Goal: Task Accomplishment & Management: Manage account settings

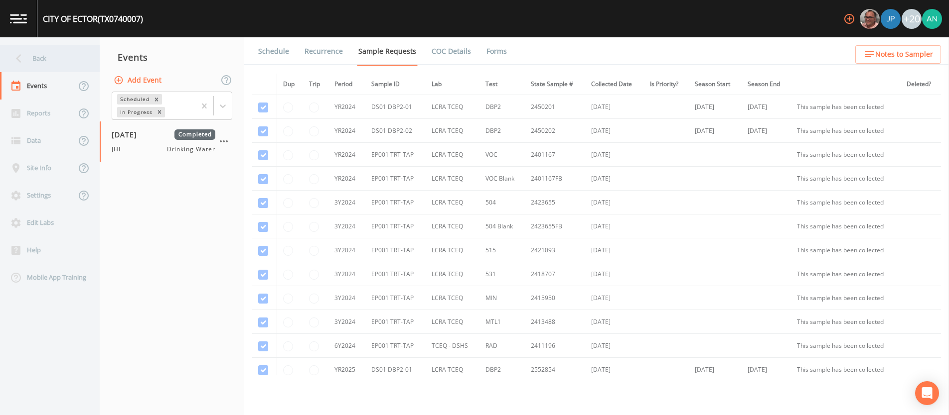
click at [9, 59] on div "Back" at bounding box center [45, 58] width 90 height 27
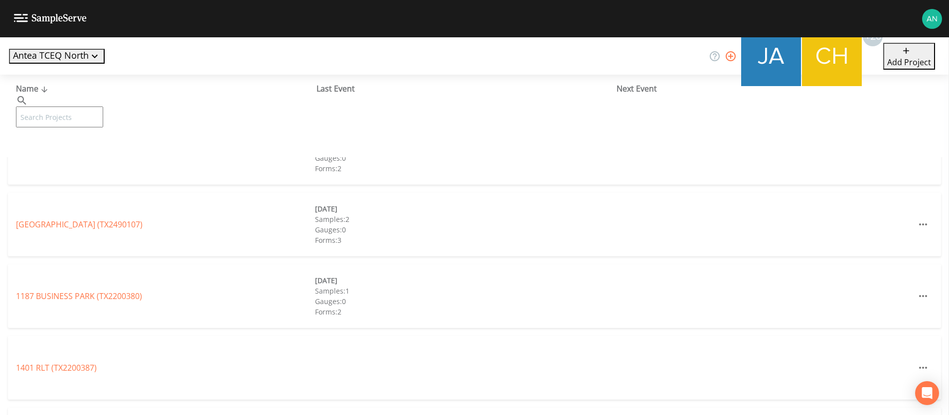
click at [71, 107] on input "text" at bounding box center [59, 117] width 87 height 21
paste input "TX0610117"
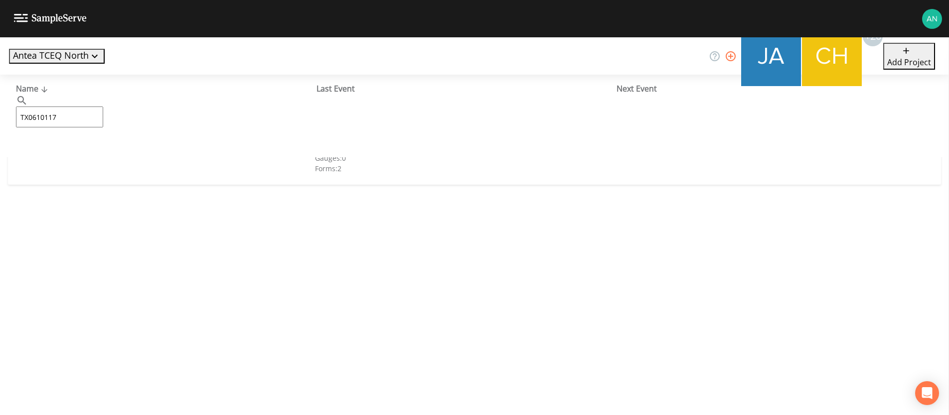
type input "TX0610117"
click at [57, 149] on link "[GEOGRAPHIC_DATA][PERSON_NAME] (TX0610117)" at bounding box center [82, 152] width 133 height 11
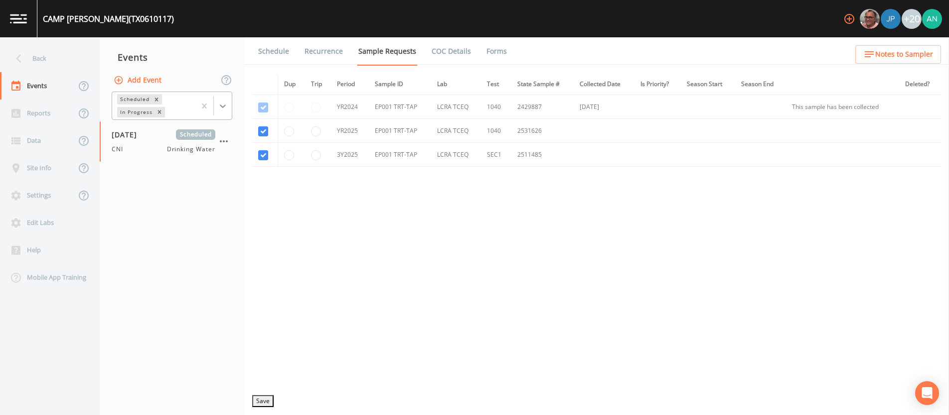
click at [227, 108] on icon at bounding box center [223, 106] width 10 height 10
click at [201, 126] on div "Completed" at bounding box center [172, 121] width 121 height 9
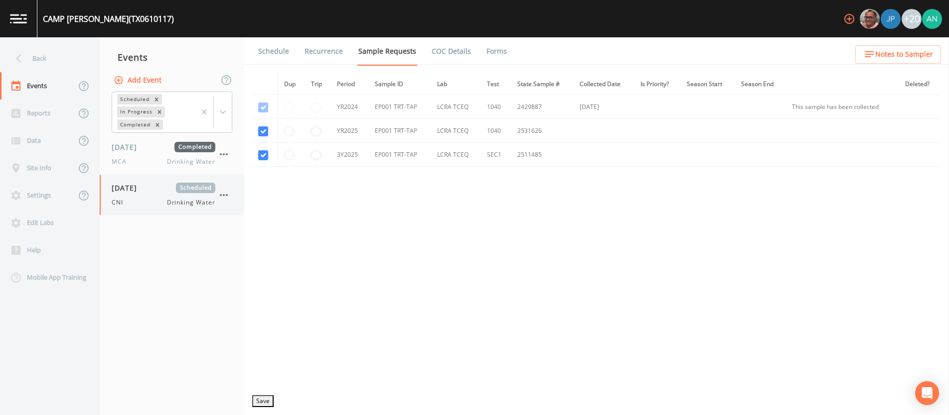
click at [125, 199] on span "CNI" at bounding box center [120, 202] width 17 height 9
click at [494, 54] on link "Forms" at bounding box center [496, 51] width 23 height 28
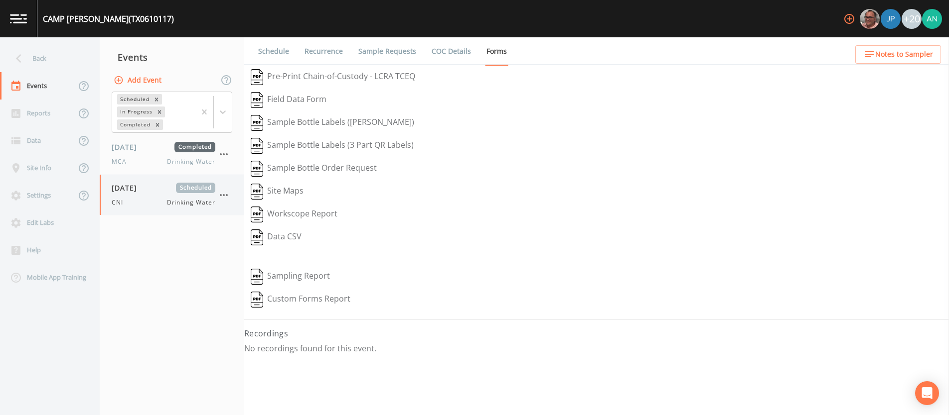
click at [224, 193] on icon "button" at bounding box center [224, 195] width 12 height 12
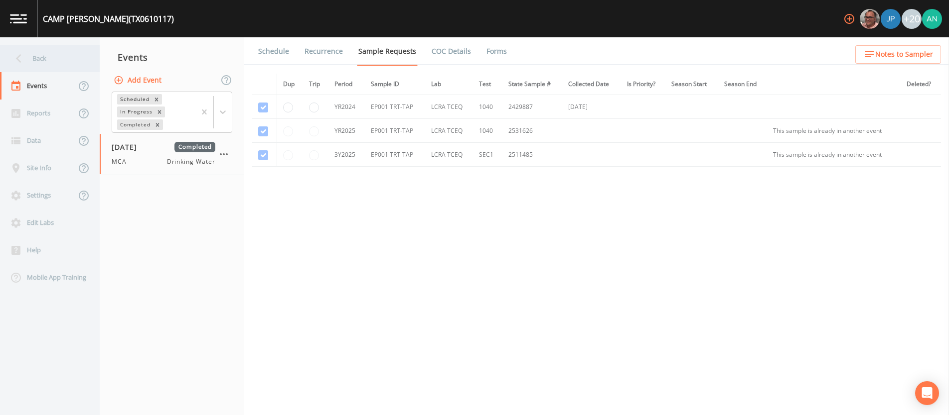
click at [28, 60] on div "Back" at bounding box center [45, 58] width 90 height 27
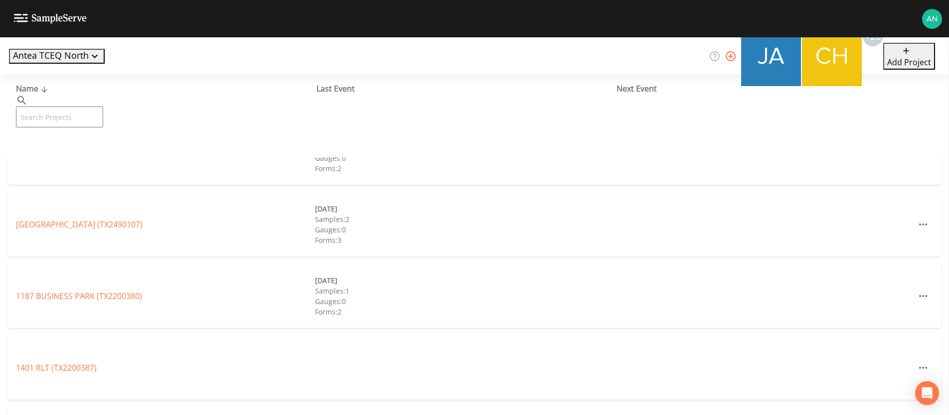
click at [71, 107] on input "text" at bounding box center [59, 117] width 87 height 21
paste input "TX0610206"
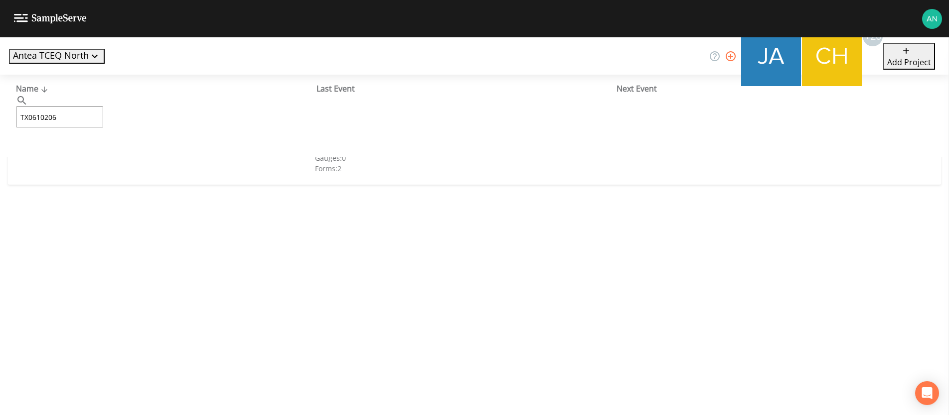
type input "TX0610206"
click at [66, 151] on link "TPWD [PERSON_NAME][GEOGRAPHIC_DATA][PERSON_NAME] (TX0610206)" at bounding box center [133, 152] width 235 height 11
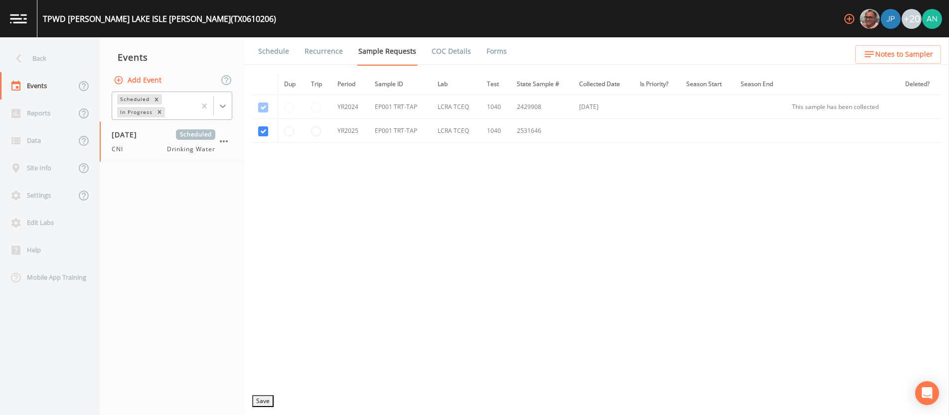
click at [223, 104] on icon at bounding box center [223, 106] width 10 height 10
click at [203, 126] on div "Completed" at bounding box center [172, 121] width 121 height 9
click at [492, 52] on link "Forms" at bounding box center [496, 51] width 23 height 28
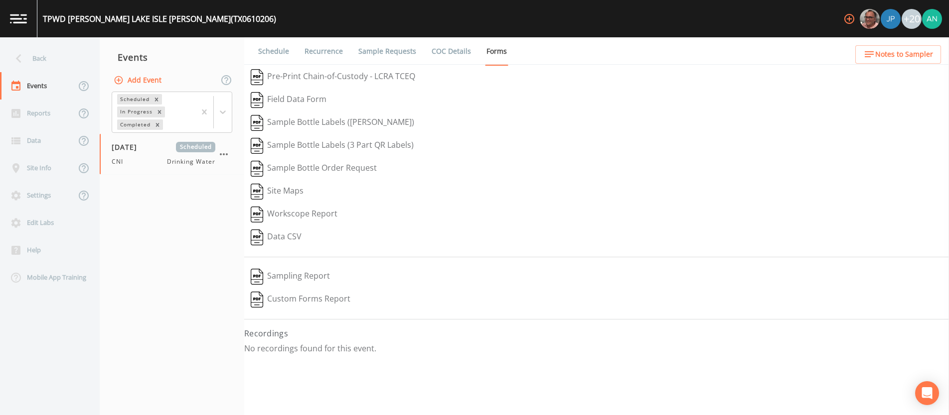
click at [361, 53] on link "Sample Requests" at bounding box center [387, 51] width 61 height 28
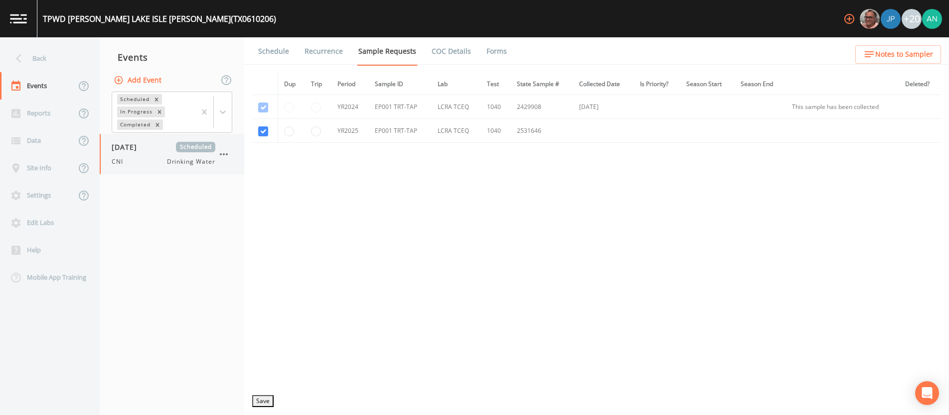
click at [225, 153] on icon "button" at bounding box center [224, 154] width 12 height 12
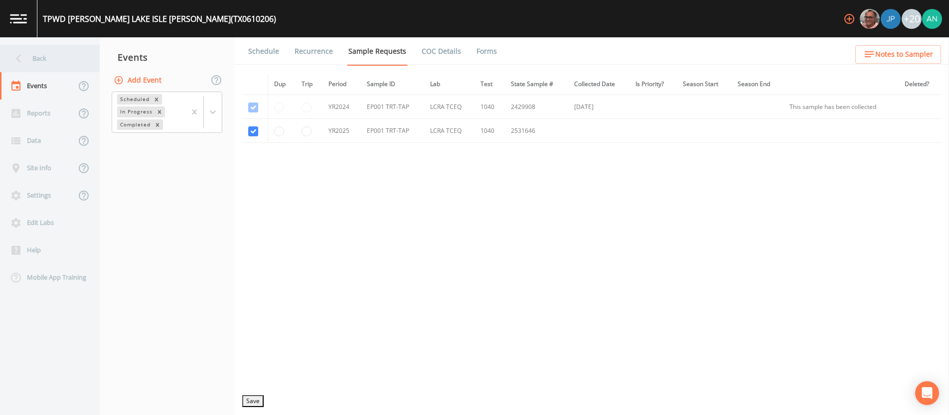
click at [40, 52] on div "Back" at bounding box center [45, 58] width 90 height 27
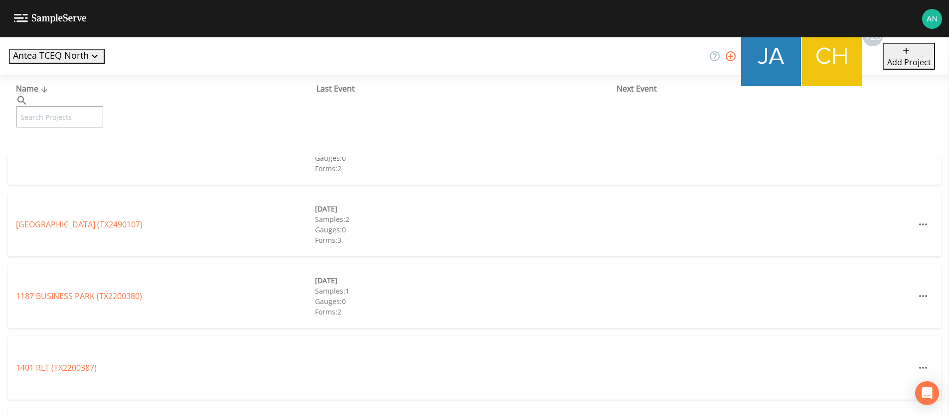
click at [58, 107] on input "text" at bounding box center [59, 117] width 87 height 21
paste input "TX0430035"
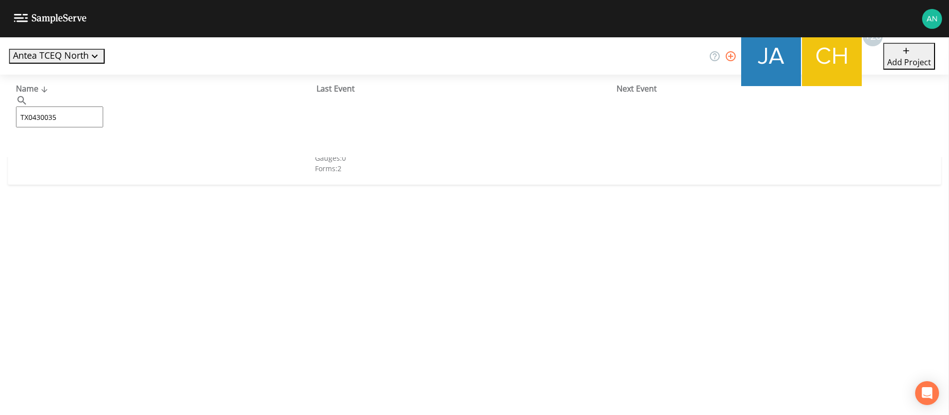
type input "TX0430035"
click at [75, 153] on link "[GEOGRAPHIC_DATA] (TX0430035)" at bounding box center [67, 152] width 103 height 11
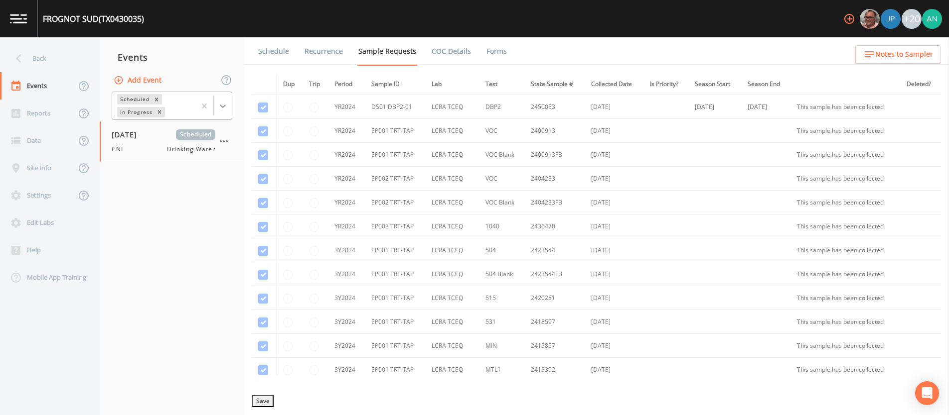
click at [219, 108] on icon at bounding box center [223, 106] width 10 height 10
click at [207, 126] on div "Completed" at bounding box center [172, 121] width 121 height 9
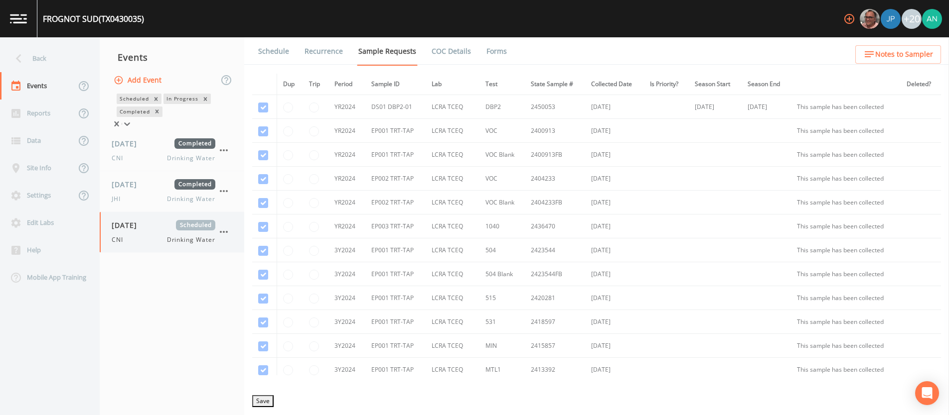
click at [132, 245] on div "CNI Drinking Water" at bounding box center [164, 240] width 104 height 9
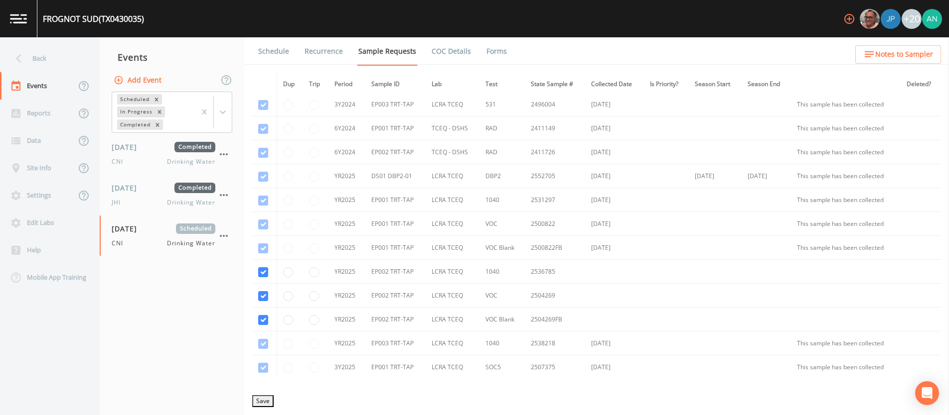
scroll to position [660, 0]
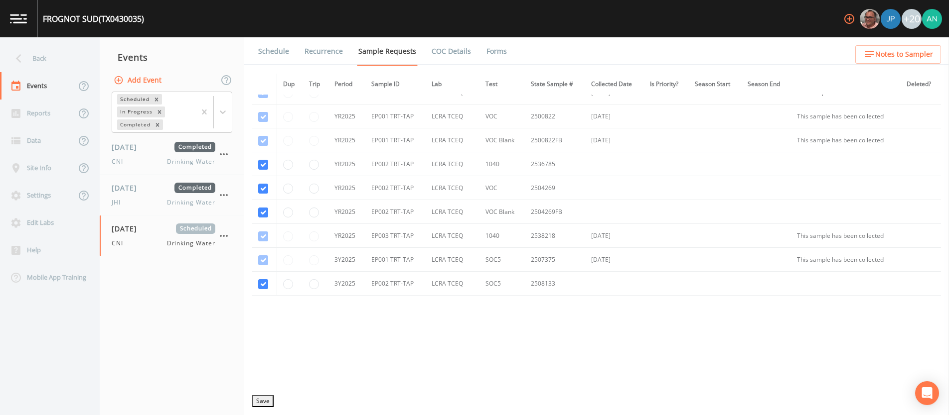
click at [496, 49] on link "Forms" at bounding box center [496, 51] width 23 height 28
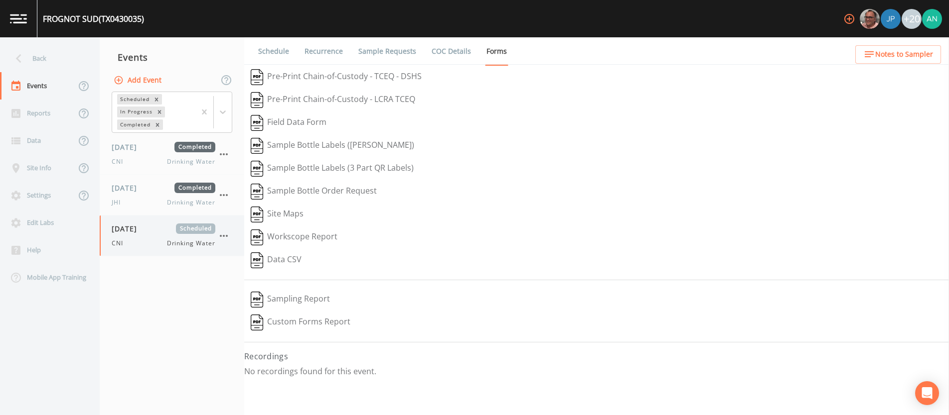
click at [223, 234] on icon "button" at bounding box center [224, 236] width 12 height 12
drag, startPoint x: 253, startPoint y: 305, endPoint x: 253, endPoint y: 298, distance: 7.0
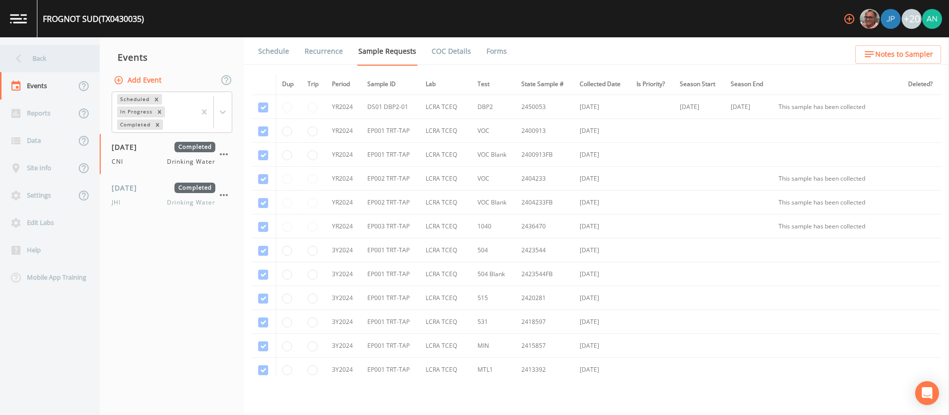
click at [21, 55] on icon at bounding box center [18, 58] width 17 height 17
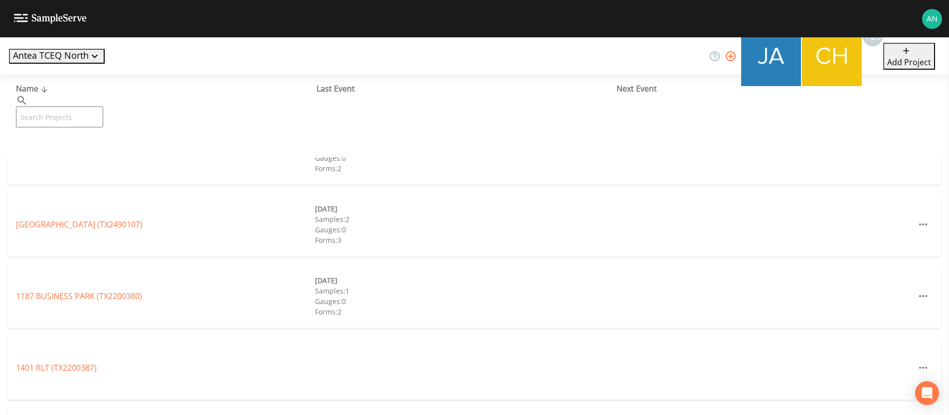
click at [80, 107] on input "text" at bounding box center [59, 117] width 87 height 21
paste input "TX2010034"
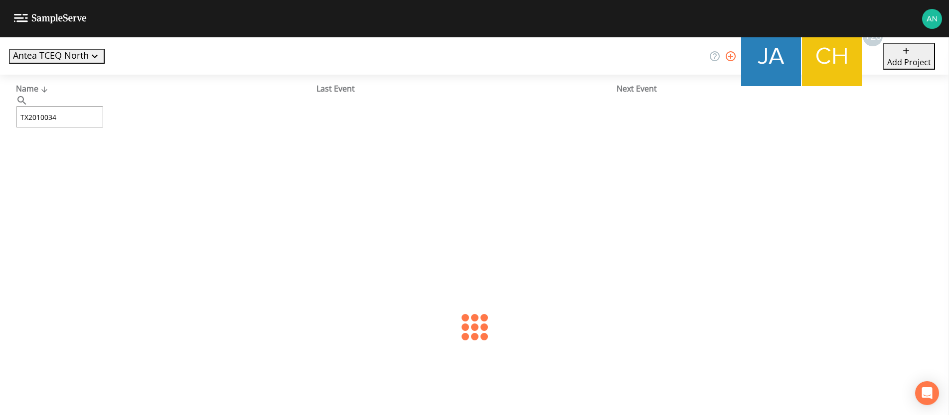
type input "TX2010034"
click at [102, 153] on link "CITY OF [GEOGRAPHIC_DATA] (TX2010034)" at bounding box center [85, 152] width 139 height 11
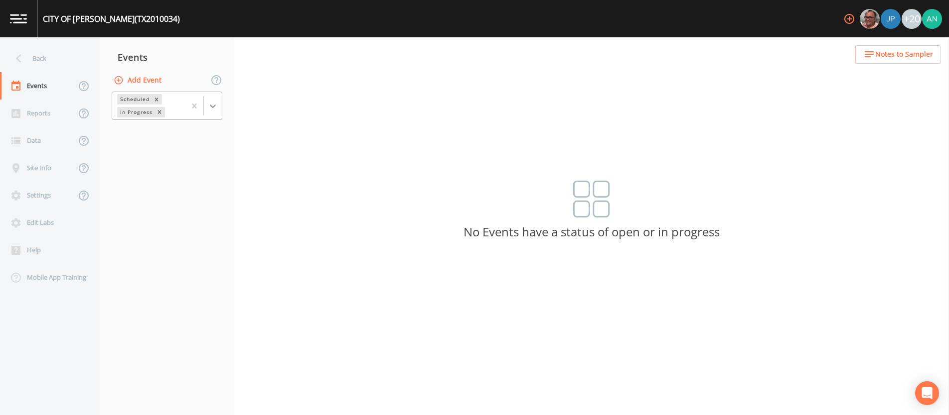
click at [214, 106] on icon at bounding box center [213, 106] width 6 height 3
click at [208, 126] on div "Completed" at bounding box center [167, 121] width 111 height 9
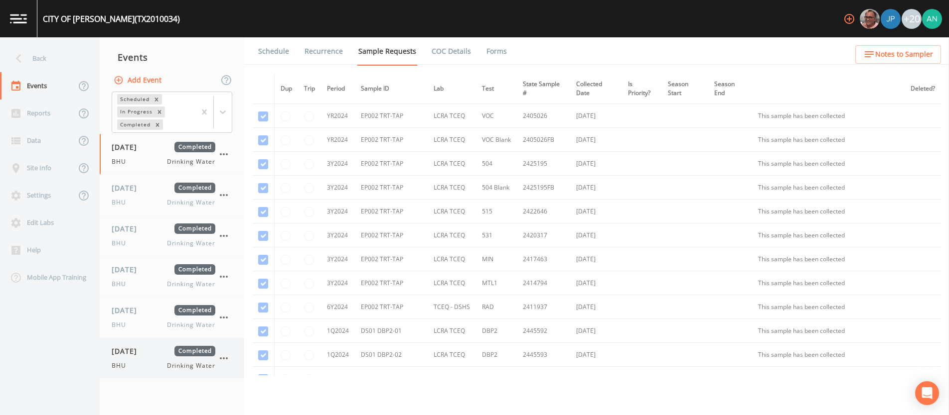
click at [137, 356] on span "[DATE]" at bounding box center [128, 351] width 32 height 10
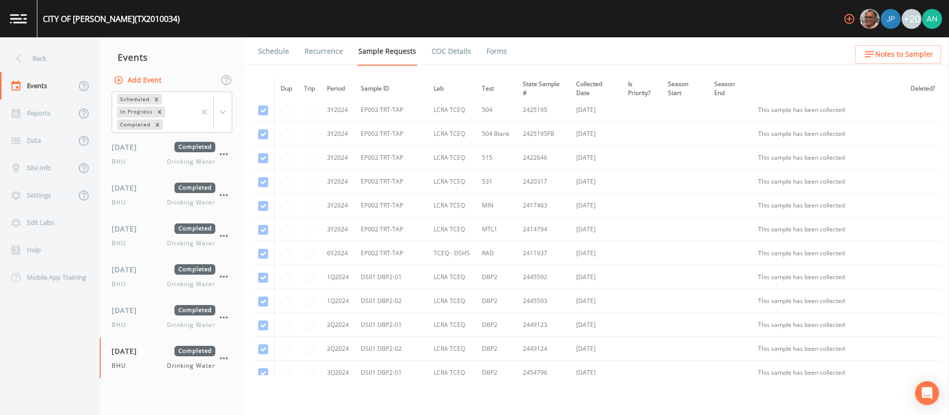
scroll to position [56, 0]
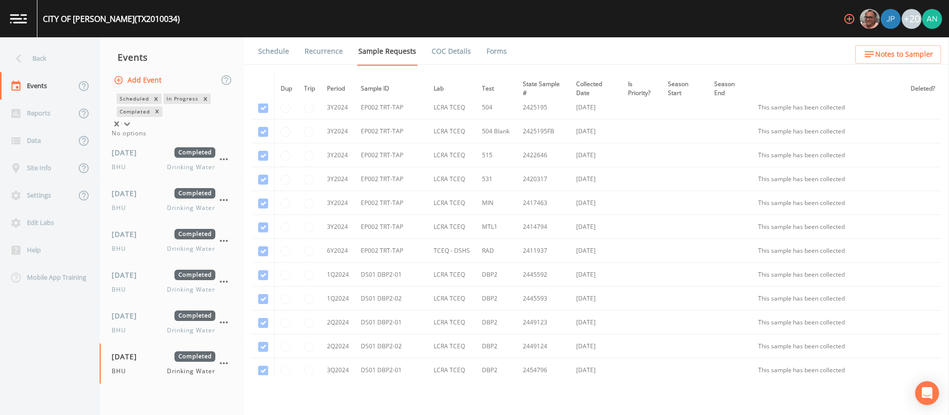
click at [132, 119] on icon at bounding box center [127, 124] width 10 height 10
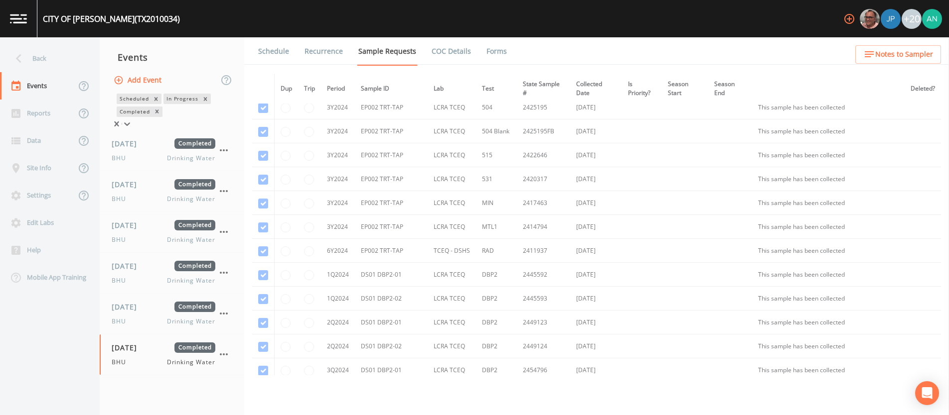
click at [132, 119] on icon at bounding box center [127, 124] width 10 height 10
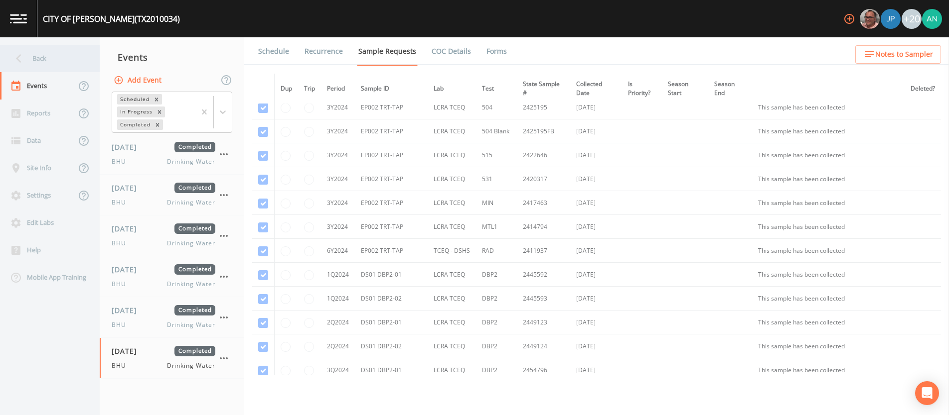
click at [33, 56] on div "Back" at bounding box center [45, 58] width 90 height 27
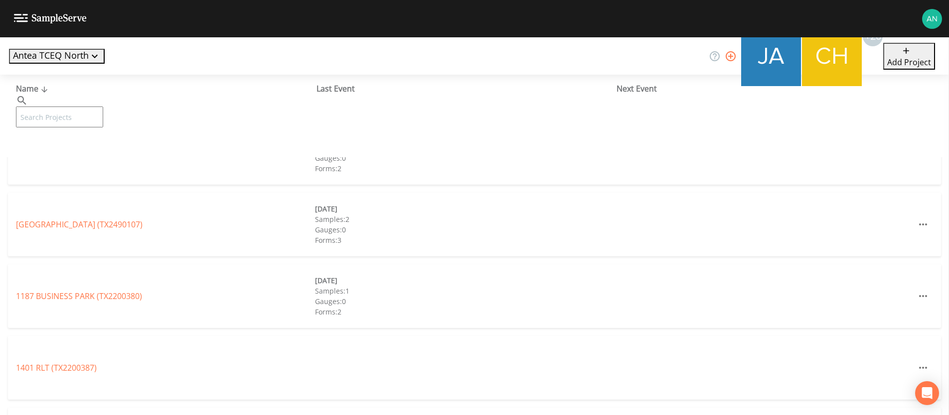
click at [57, 107] on input "text" at bounding box center [59, 117] width 87 height 21
paste input "TX2280028"
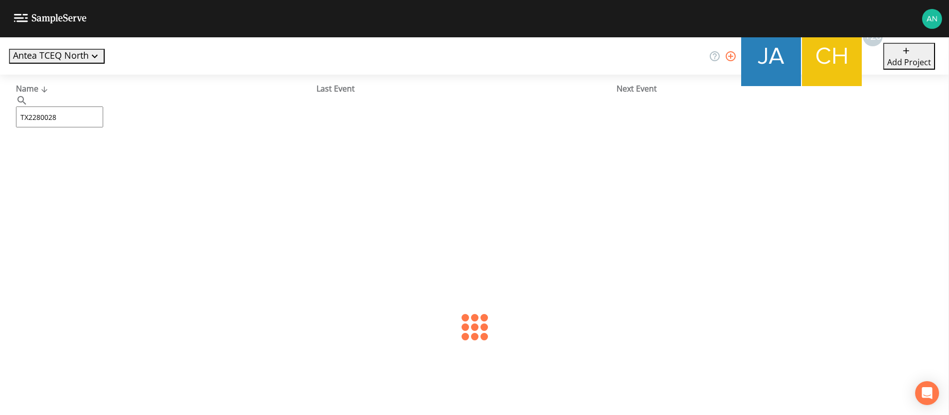
type input "TX2280028"
click at [82, 153] on link "TRINITY RURAL WSC 2 (TX2280028)" at bounding box center [80, 152] width 128 height 11
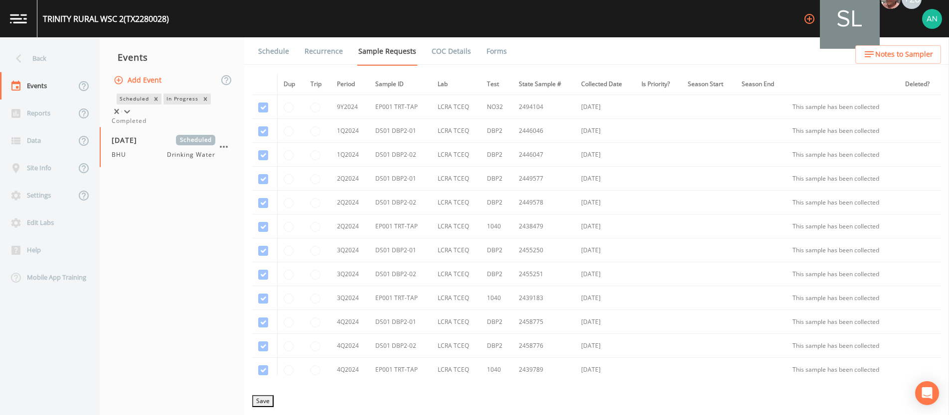
click at [132, 107] on div at bounding box center [127, 112] width 10 height 10
click at [215, 126] on div "Completed" at bounding box center [172, 121] width 121 height 9
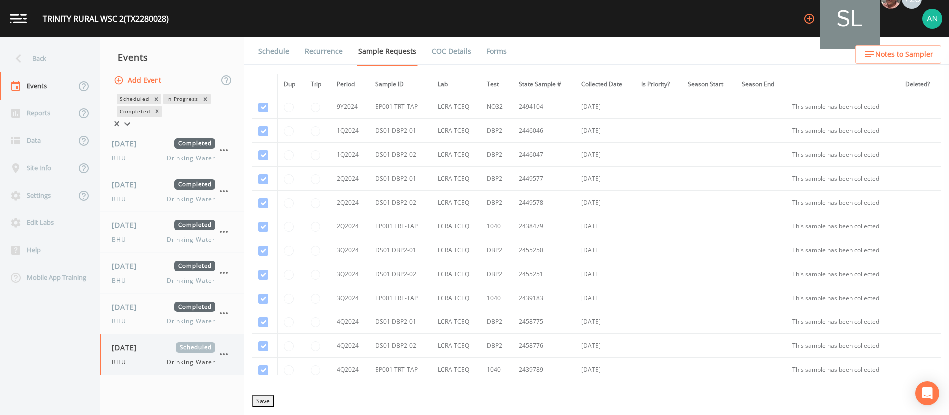
click at [135, 358] on div "[DATE] Scheduled BHU Drinking Water" at bounding box center [164, 355] width 104 height 24
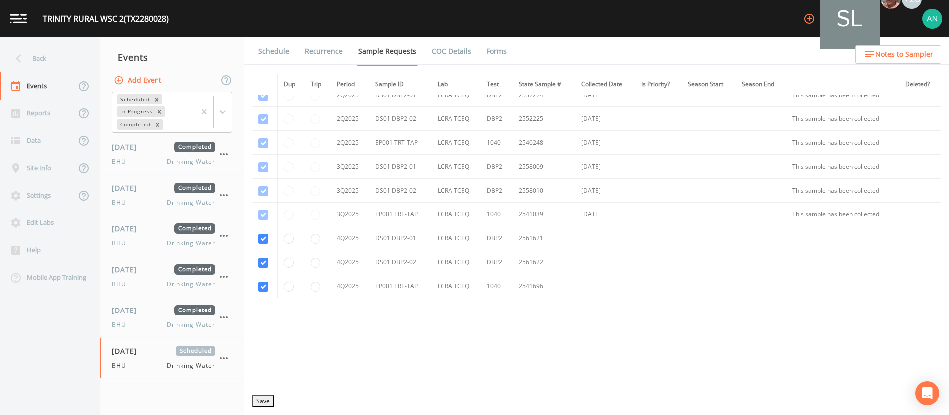
scroll to position [373, 0]
click at [136, 365] on div "BHU Drinking Water" at bounding box center [164, 366] width 104 height 9
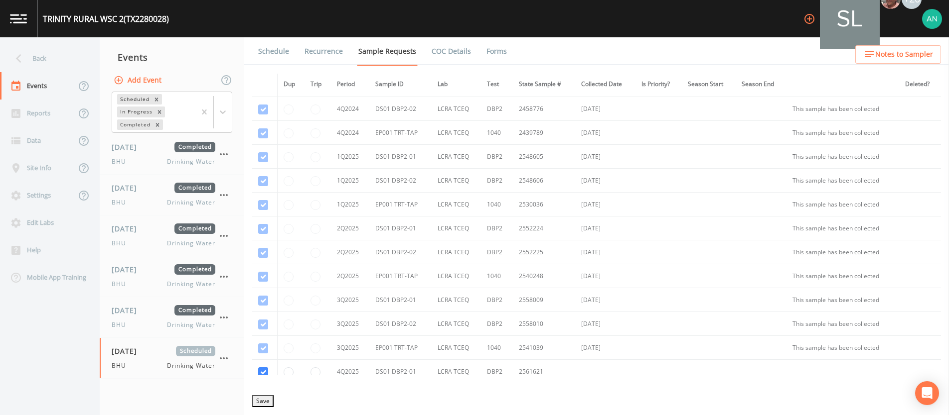
scroll to position [373, 0]
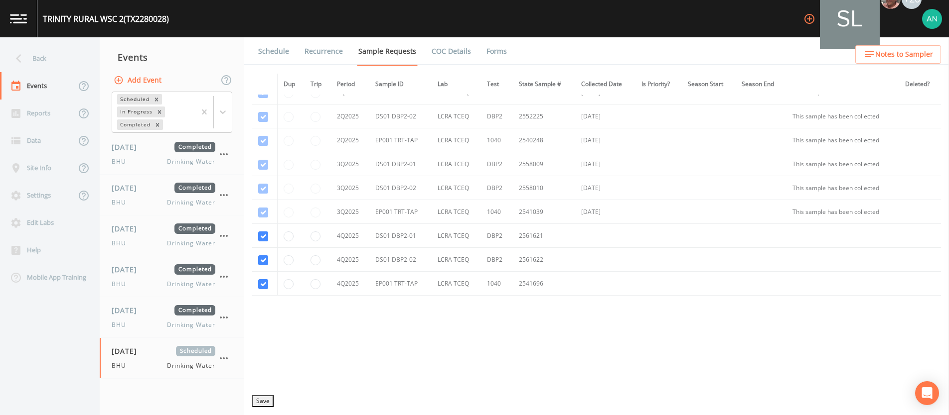
click at [488, 54] on link "Forms" at bounding box center [496, 51] width 23 height 28
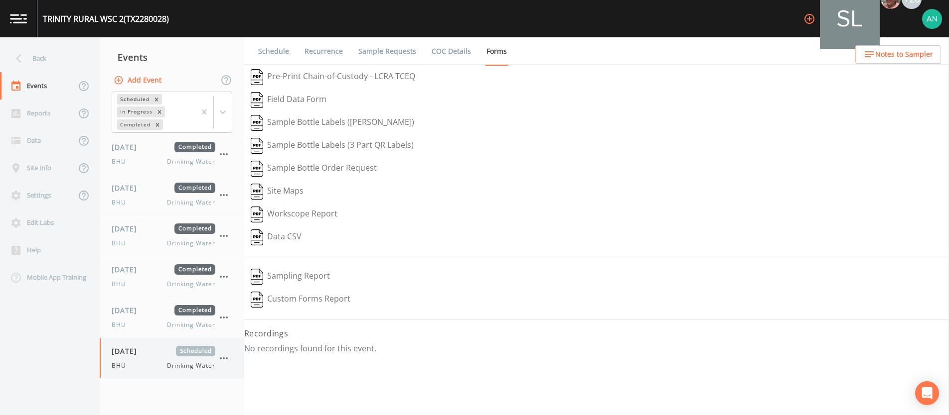
click at [147, 358] on div "[DATE] Scheduled BHU Drinking Water" at bounding box center [164, 358] width 104 height 24
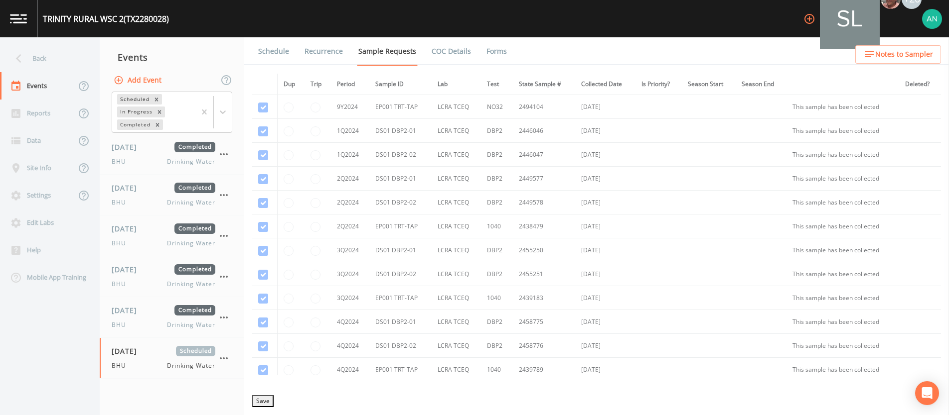
scroll to position [373, 0]
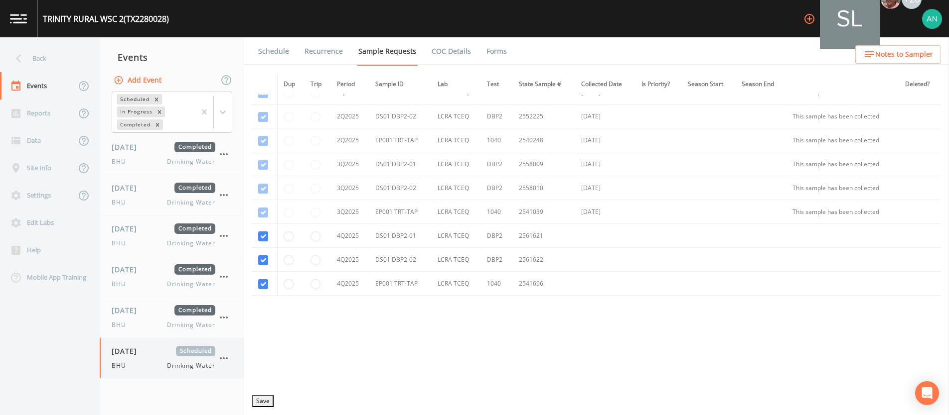
click at [224, 357] on icon "button" at bounding box center [224, 359] width 12 height 12
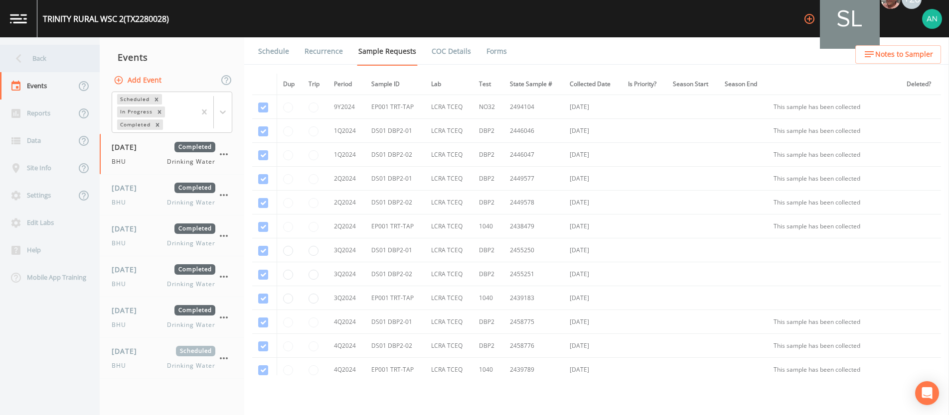
click at [19, 54] on icon at bounding box center [18, 58] width 17 height 17
